Goal: Find specific page/section: Find specific page/section

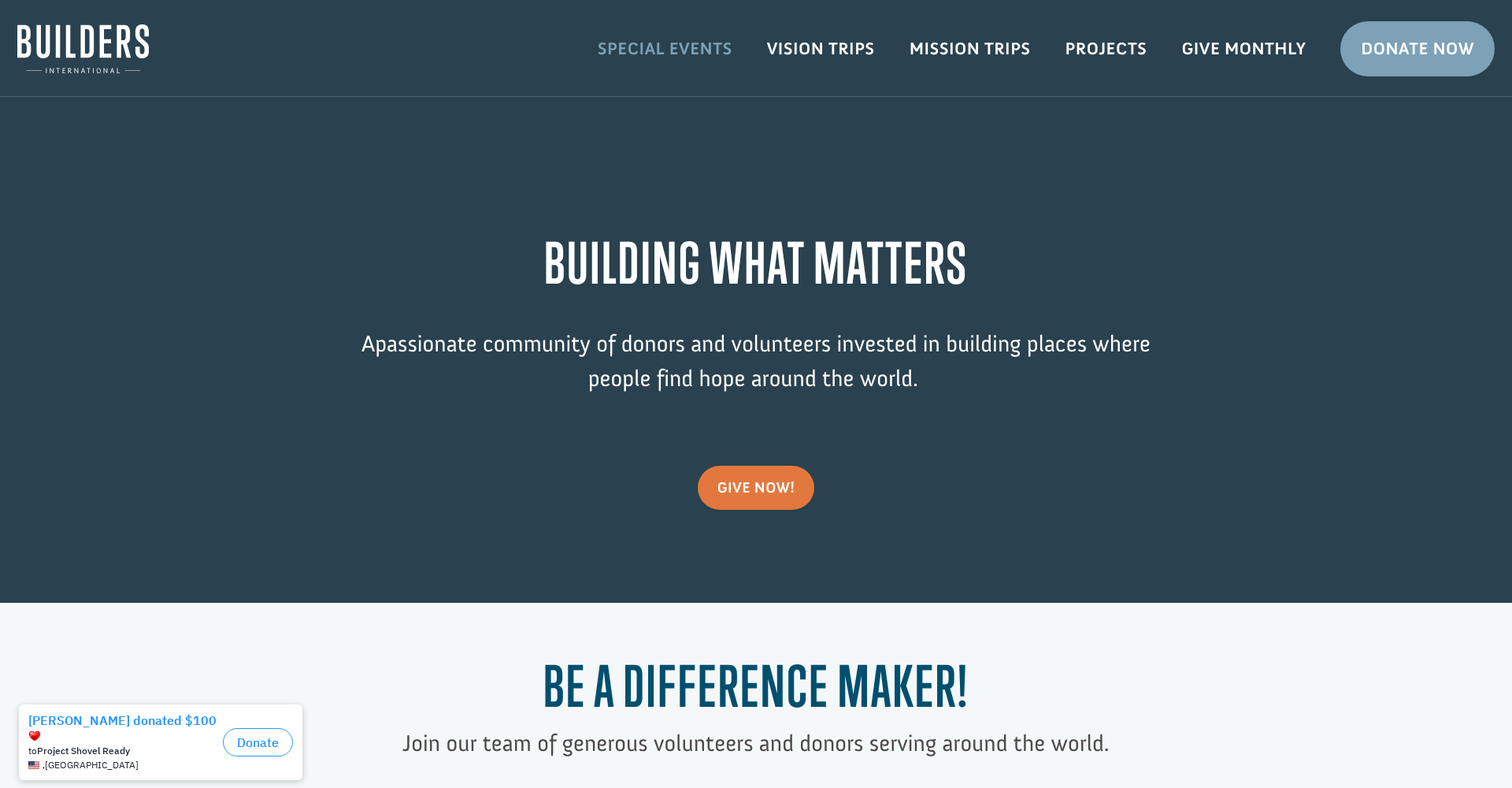
click at [668, 46] on link "Special Events" at bounding box center [664, 48] width 169 height 46
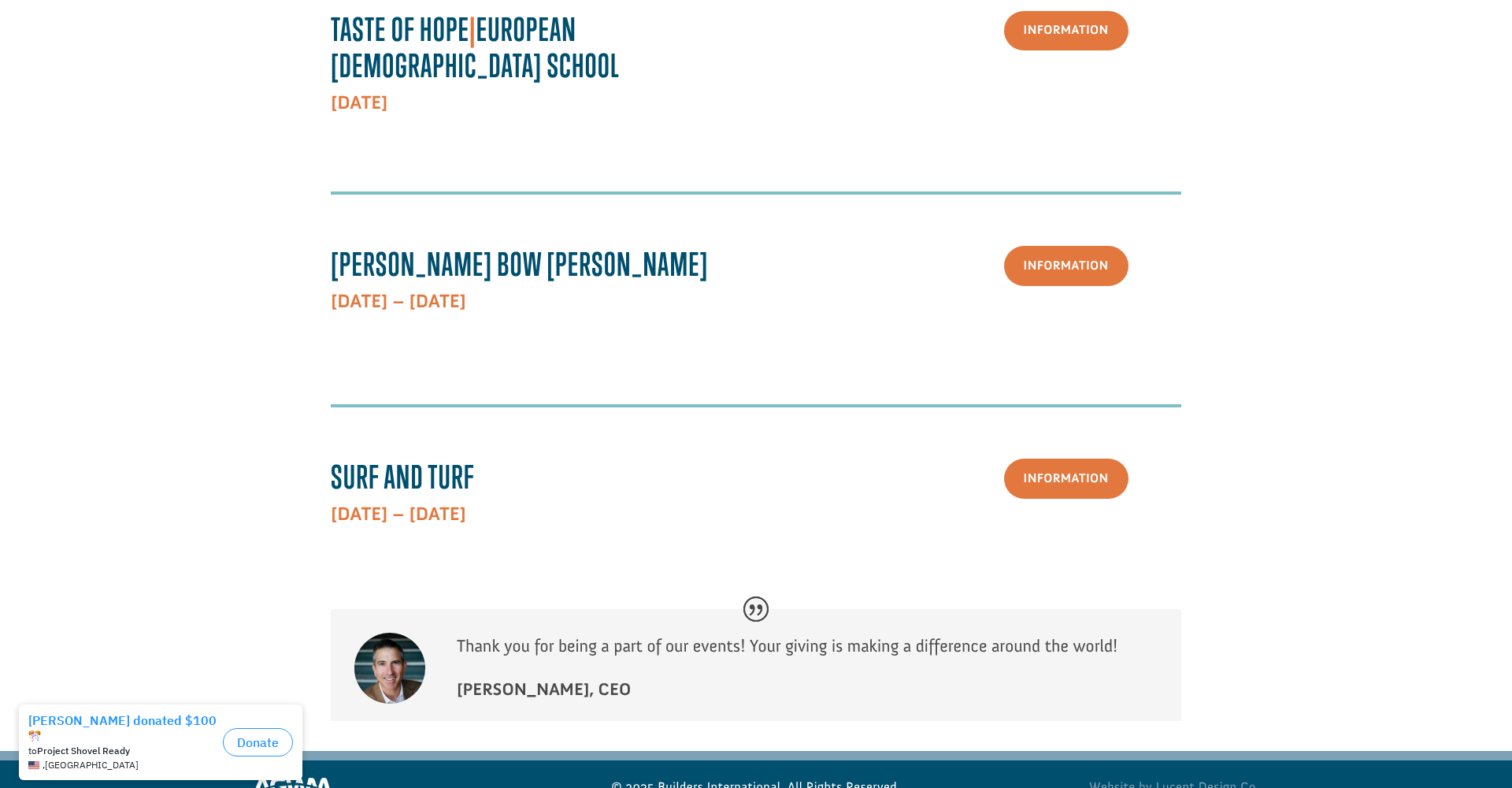
scroll to position [570, 0]
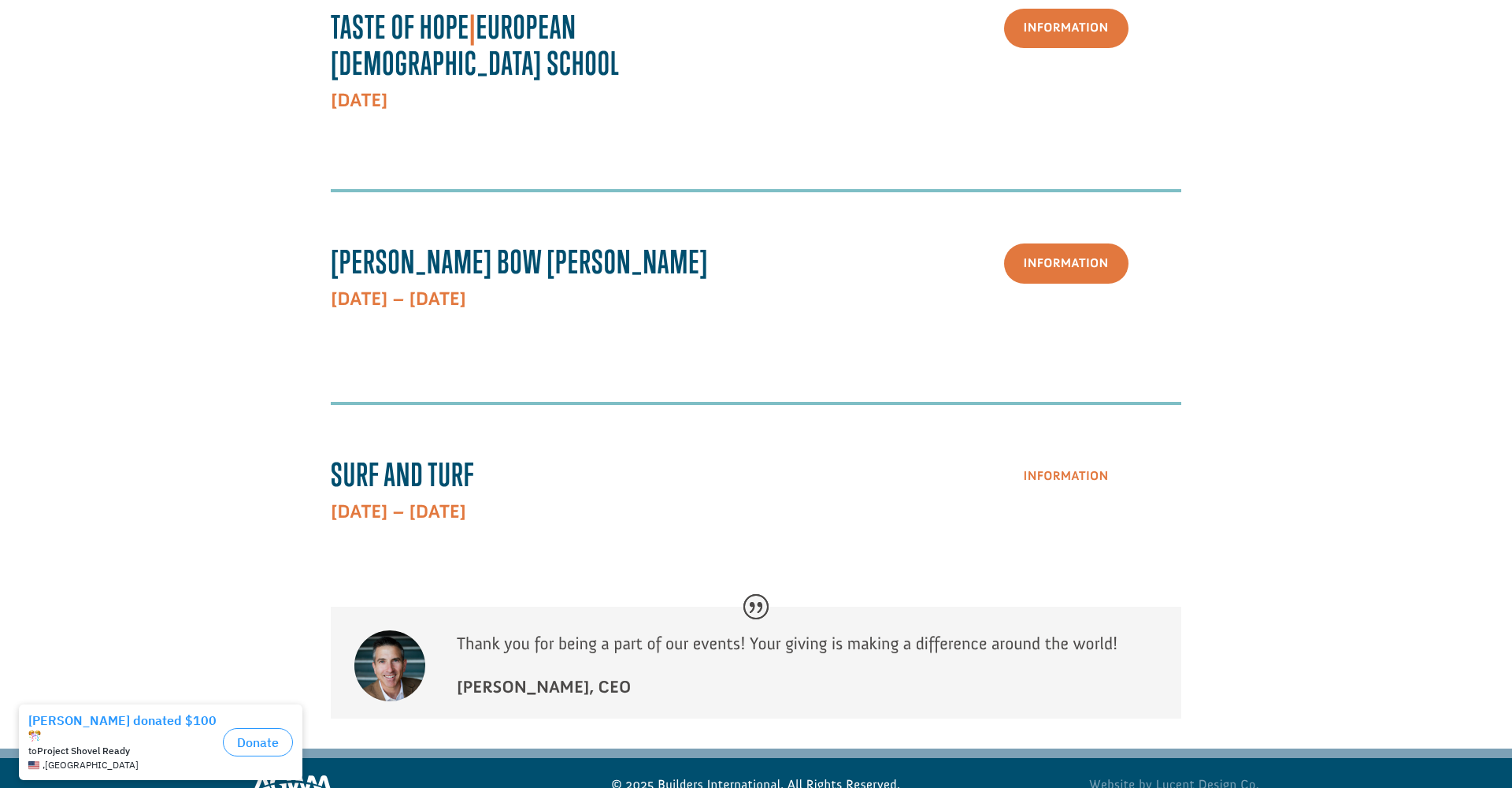
click at [1056, 456] on link "Information" at bounding box center [1066, 476] width 125 height 40
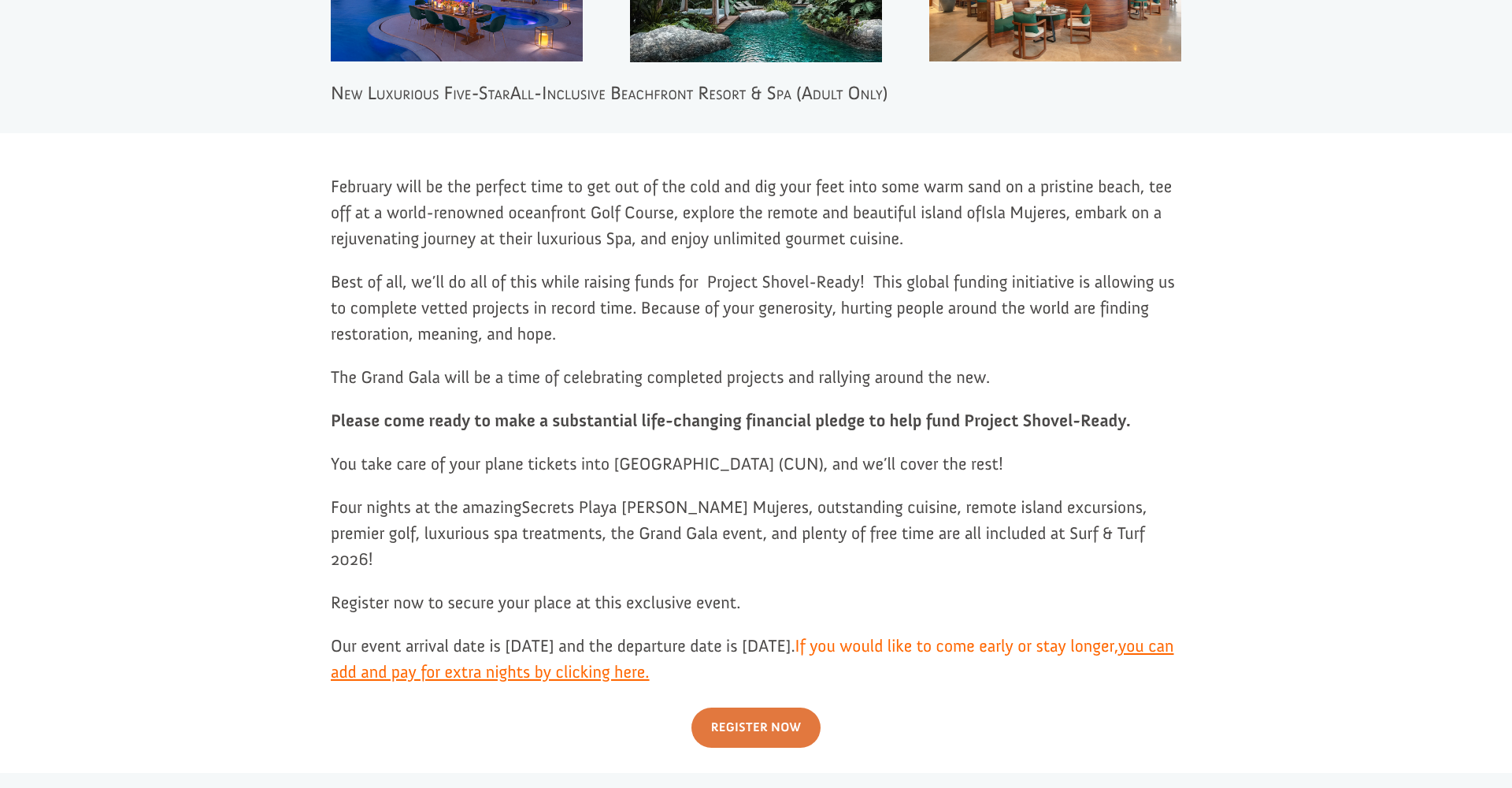
scroll to position [1289, 0]
